Goal: Task Accomplishment & Management: Manage account settings

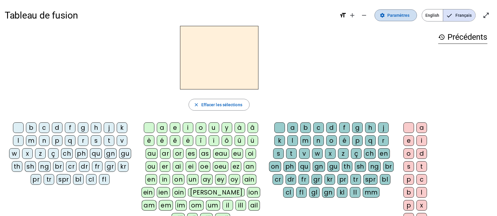
click at [400, 14] on span "Paramètres" at bounding box center [398, 15] width 22 height 7
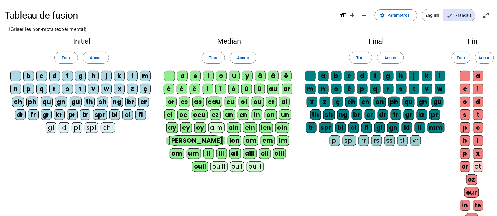
scroll to position [113, 0]
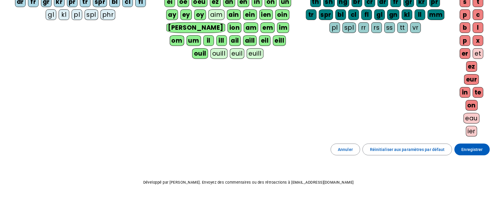
drag, startPoint x: 477, startPoint y: 150, endPoint x: 475, endPoint y: 88, distance: 61.6
click at [487, 170] on div "Tableau de fusion format_size add remove settings Paramètres English Français o…" at bounding box center [248, 52] width 497 height 331
click at [480, 89] on div "te" at bounding box center [478, 92] width 11 height 11
click at [474, 107] on div "on" at bounding box center [471, 105] width 12 height 11
click at [208, 48] on div "ouil" at bounding box center [200, 53] width 16 height 11
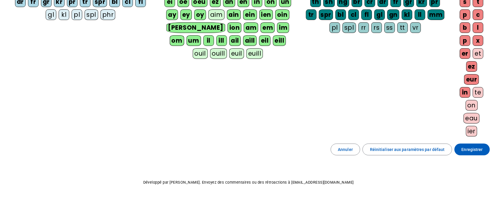
click at [273, 41] on div "eill" at bounding box center [279, 40] width 13 height 11
click at [243, 41] on div "aill" at bounding box center [250, 40] width 14 height 11
click at [259, 42] on div "eil" at bounding box center [264, 40] width 11 height 11
click at [230, 42] on div "ail" at bounding box center [236, 40] width 12 height 11
click at [217, 41] on div "ill" at bounding box center [222, 40] width 11 height 11
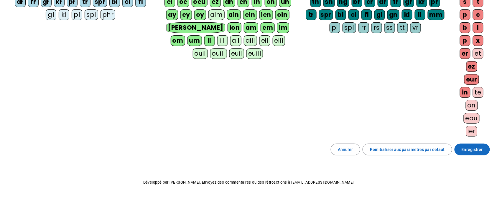
click at [458, 143] on span at bounding box center [471, 150] width 35 height 14
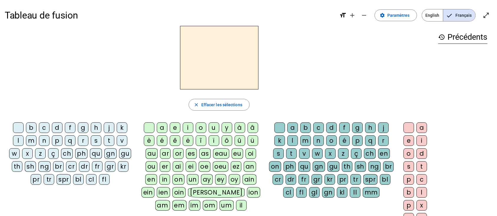
drag, startPoint x: 397, startPoint y: 16, endPoint x: 407, endPoint y: 60, distance: 44.9
click at [407, 60] on div "Tableau de fusion format_size add remove settings Paramètres English Français o…" at bounding box center [248, 151] width 497 height 303
click at [356, 19] on span "Augmenter la taille de la police" at bounding box center [352, 15] width 14 height 14
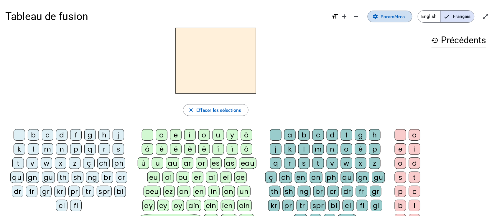
click at [384, 18] on span "Paramètres" at bounding box center [393, 17] width 24 height 8
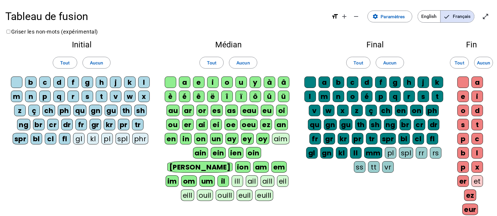
click at [229, 176] on div "il" at bounding box center [222, 181] width 11 height 11
click at [215, 176] on div "um" at bounding box center [206, 181] width 15 height 11
drag, startPoint x: 208, startPoint y: 168, endPoint x: 201, endPoint y: 168, distance: 7.4
click at [197, 176] on div "om" at bounding box center [189, 181] width 16 height 11
click at [179, 176] on div "im" at bounding box center [172, 181] width 13 height 11
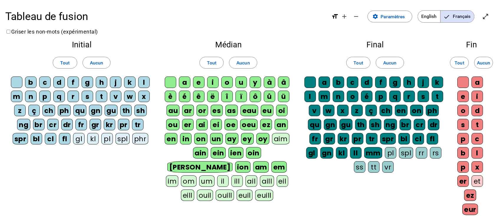
click at [271, 169] on div "em" at bounding box center [278, 166] width 15 height 11
drag, startPoint x: 174, startPoint y: 154, endPoint x: 193, endPoint y: 152, distance: 19.8
click at [193, 153] on div "ain" at bounding box center [200, 152] width 15 height 11
drag, startPoint x: 194, startPoint y: 152, endPoint x: 209, endPoint y: 154, distance: 14.8
click at [210, 152] on div "ein" at bounding box center [217, 152] width 15 height 11
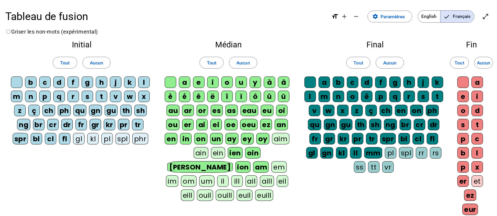
drag, startPoint x: 209, startPoint y: 154, endPoint x: 227, endPoint y: 154, distance: 17.4
click at [228, 154] on letter-bubble "ien" at bounding box center [237, 154] width 18 height 14
drag, startPoint x: 227, startPoint y: 154, endPoint x: 238, endPoint y: 154, distance: 11.8
click at [245, 154] on div "oin" at bounding box center [252, 152] width 15 height 11
drag, startPoint x: 238, startPoint y: 154, endPoint x: 250, endPoint y: 154, distance: 11.8
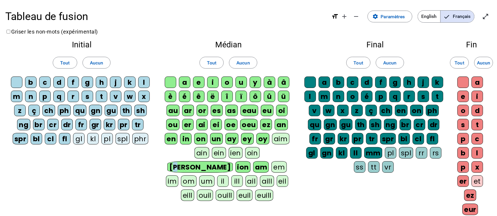
click at [232, 161] on div "[PERSON_NAME]" at bounding box center [199, 166] width 65 height 11
drag, startPoint x: 258, startPoint y: 156, endPoint x: 270, endPoint y: 156, distance: 12.1
click at [249, 161] on div "ion" at bounding box center [241, 166] width 15 height 11
drag, startPoint x: 274, startPoint y: 156, endPoint x: 283, endPoint y: 151, distance: 10.7
click at [267, 161] on div "am" at bounding box center [259, 166] width 16 height 11
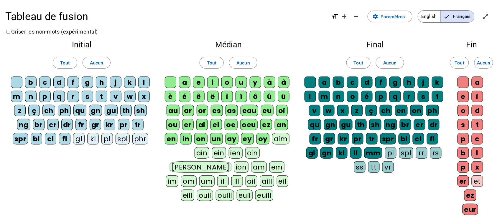
scroll to position [144, 0]
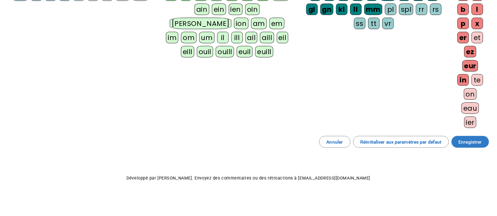
click at [481, 140] on span "Enregistrer" at bounding box center [469, 142] width 23 height 8
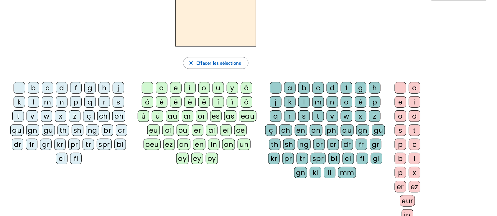
scroll to position [8, 0]
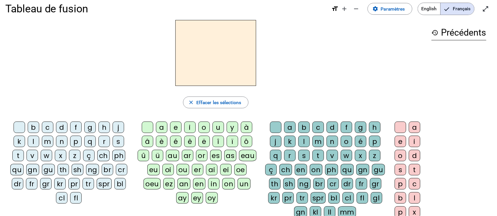
click at [75, 139] on div "p" at bounding box center [75, 141] width 11 height 11
click at [244, 157] on div "eau" at bounding box center [247, 155] width 17 height 11
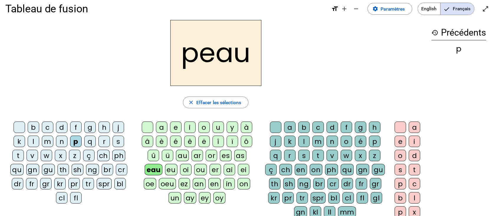
click at [36, 129] on div "b" at bounding box center [33, 127] width 11 height 11
click at [119, 143] on div "s" at bounding box center [118, 141] width 11 height 11
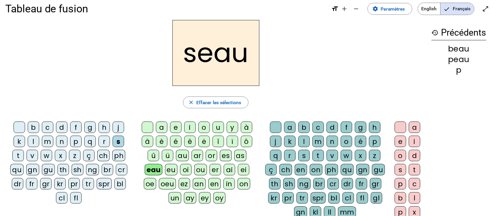
click at [31, 156] on div "v" at bounding box center [32, 155] width 11 height 11
click at [21, 124] on div at bounding box center [19, 127] width 11 height 11
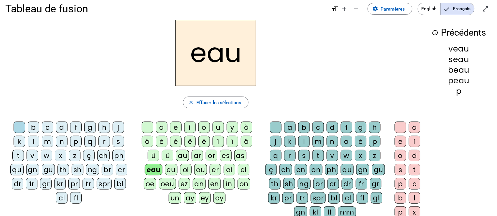
click at [176, 157] on div "au" at bounding box center [182, 155] width 13 height 11
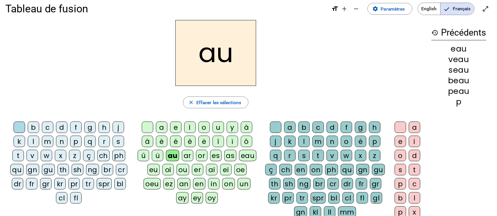
click at [243, 156] on div "eau" at bounding box center [247, 155] width 17 height 11
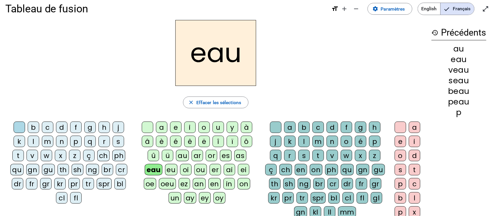
click at [38, 126] on div "b" at bounding box center [33, 127] width 11 height 11
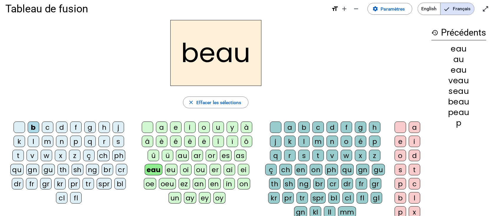
click at [33, 156] on div "v" at bounding box center [32, 155] width 11 height 11
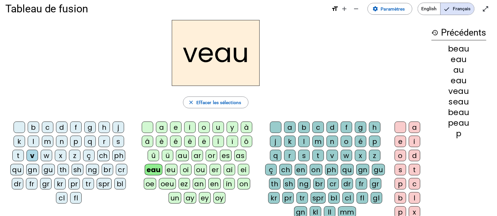
click at [22, 130] on div at bounding box center [19, 127] width 11 height 11
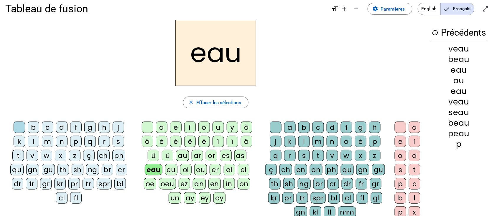
click at [35, 128] on div "b" at bounding box center [33, 127] width 11 height 11
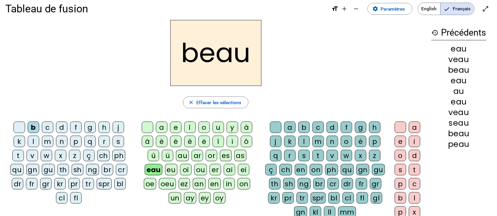
click at [22, 128] on div at bounding box center [19, 127] width 11 height 11
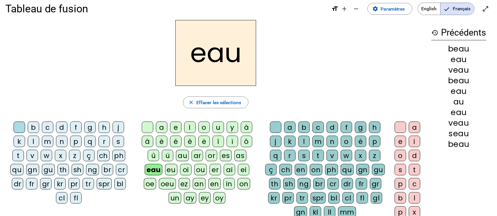
click at [37, 155] on div "v" at bounding box center [32, 155] width 11 height 11
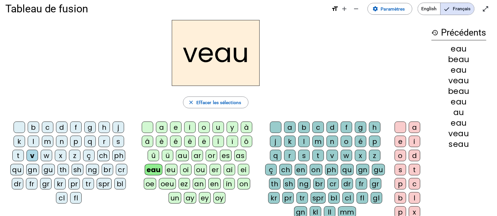
click at [23, 131] on div at bounding box center [19, 127] width 11 height 11
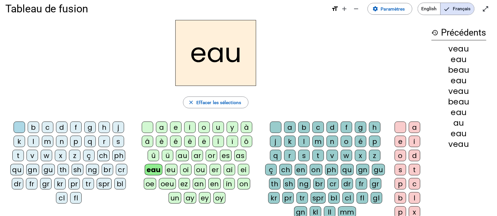
click at [37, 125] on div "b" at bounding box center [33, 127] width 11 height 11
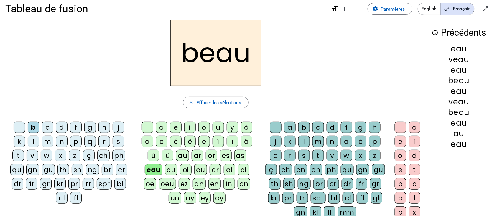
click at [21, 125] on div at bounding box center [19, 127] width 11 height 11
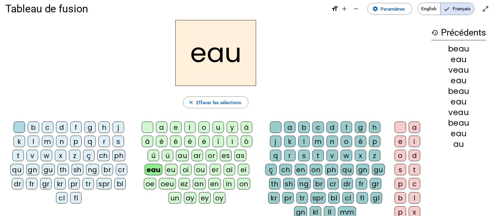
click at [153, 128] on div at bounding box center [147, 127] width 11 height 11
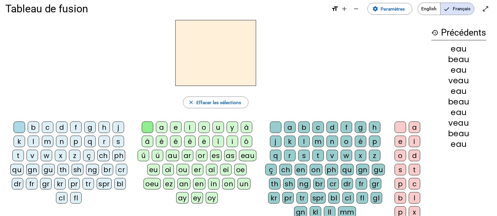
click at [169, 158] on div "au" at bounding box center [172, 155] width 13 height 11
click at [359, 156] on div "x" at bounding box center [360, 155] width 11 height 11
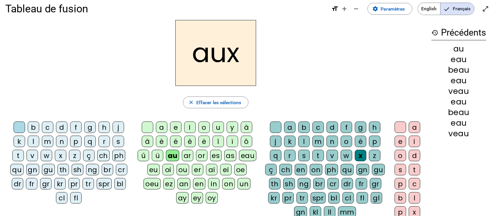
click at [16, 153] on div "t" at bounding box center [17, 155] width 11 height 11
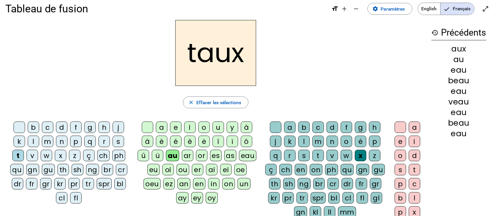
click at [50, 141] on div "m" at bounding box center [47, 141] width 11 height 11
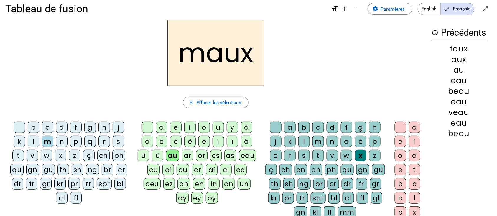
click at [77, 128] on div "f" at bounding box center [75, 127] width 11 height 11
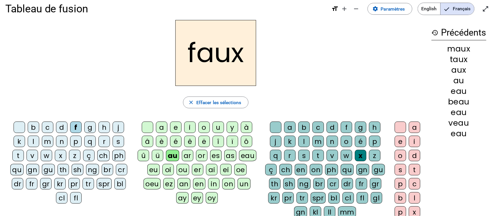
click at [316, 156] on div "t" at bounding box center [317, 155] width 11 height 11
